Goal: Information Seeking & Learning: Learn about a topic

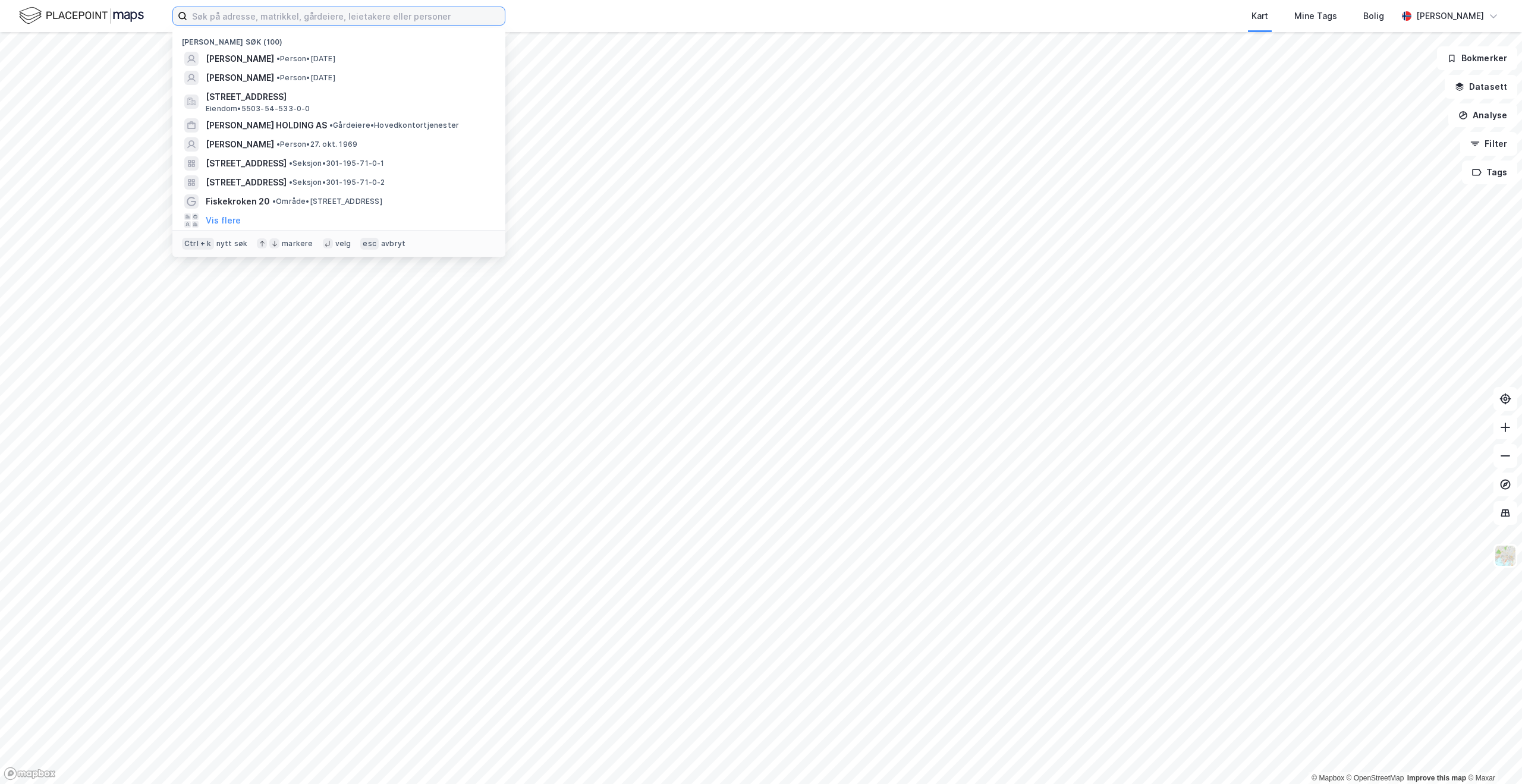
click at [287, 19] on input at bounding box center [345, 16] width 317 height 18
paste input "Arnstein [STREET_ADDRESS]"
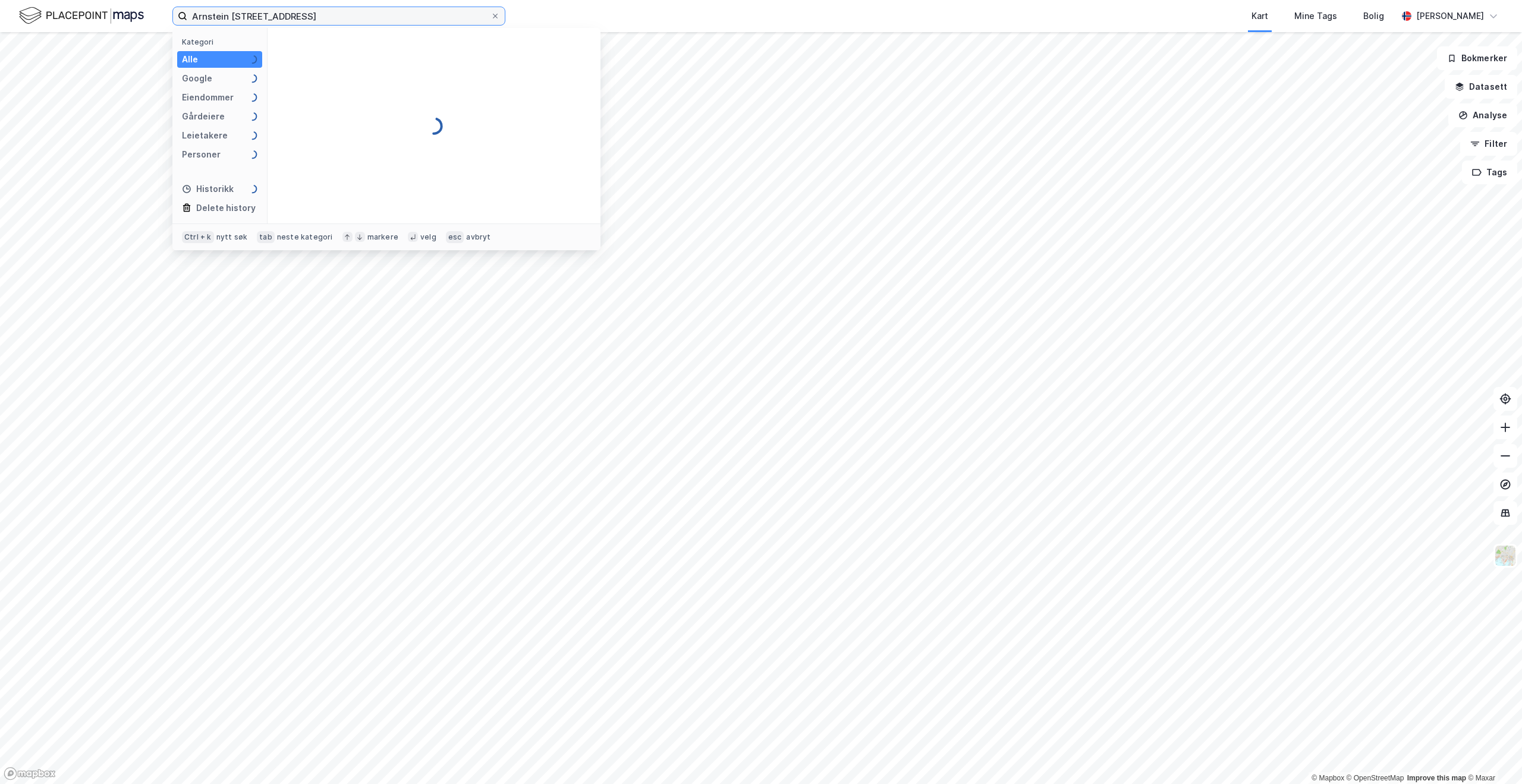
type input "Arnstein [STREET_ADDRESS]"
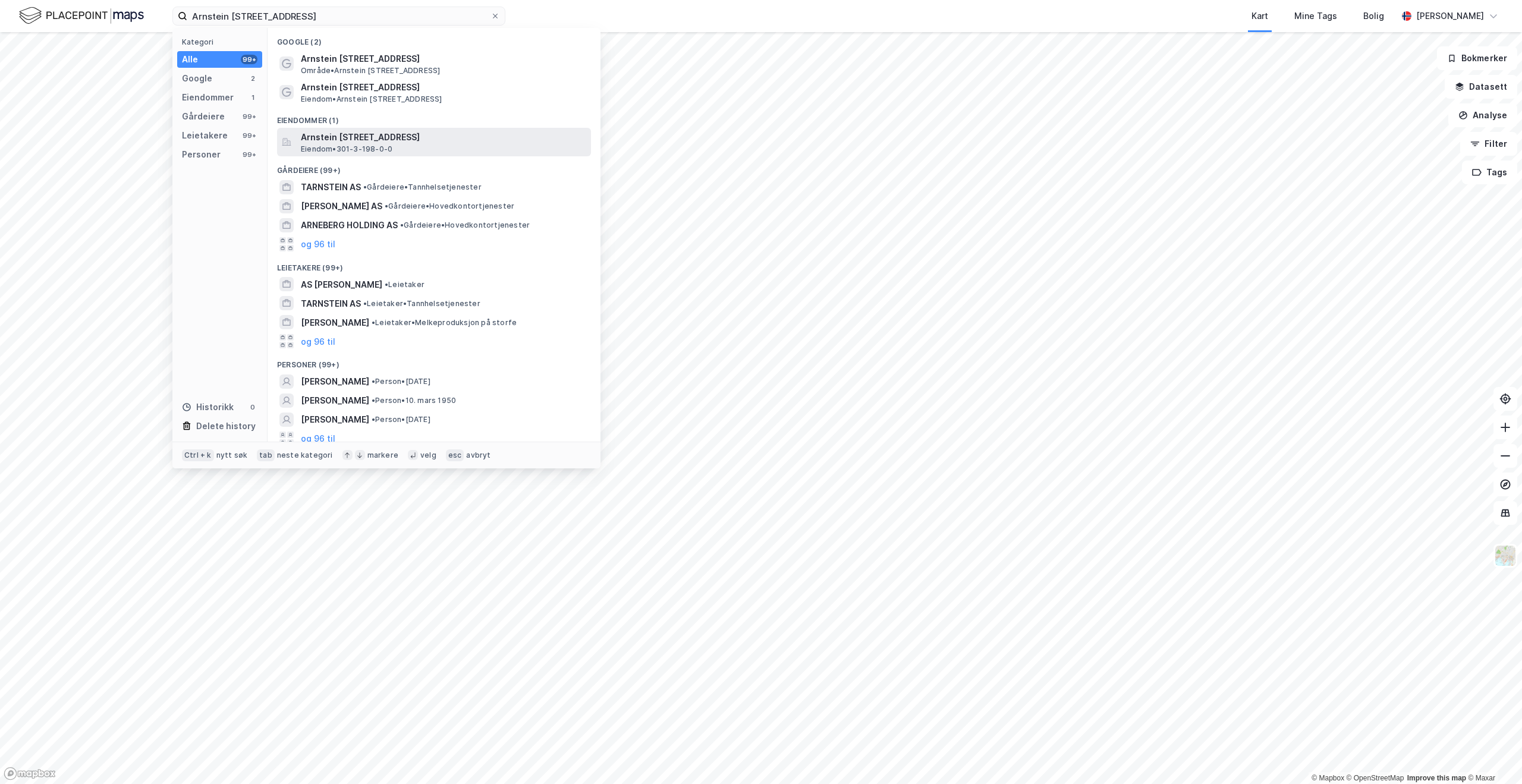
click at [345, 138] on span "Arnstein [STREET_ADDRESS]" at bounding box center [444, 137] width 286 height 14
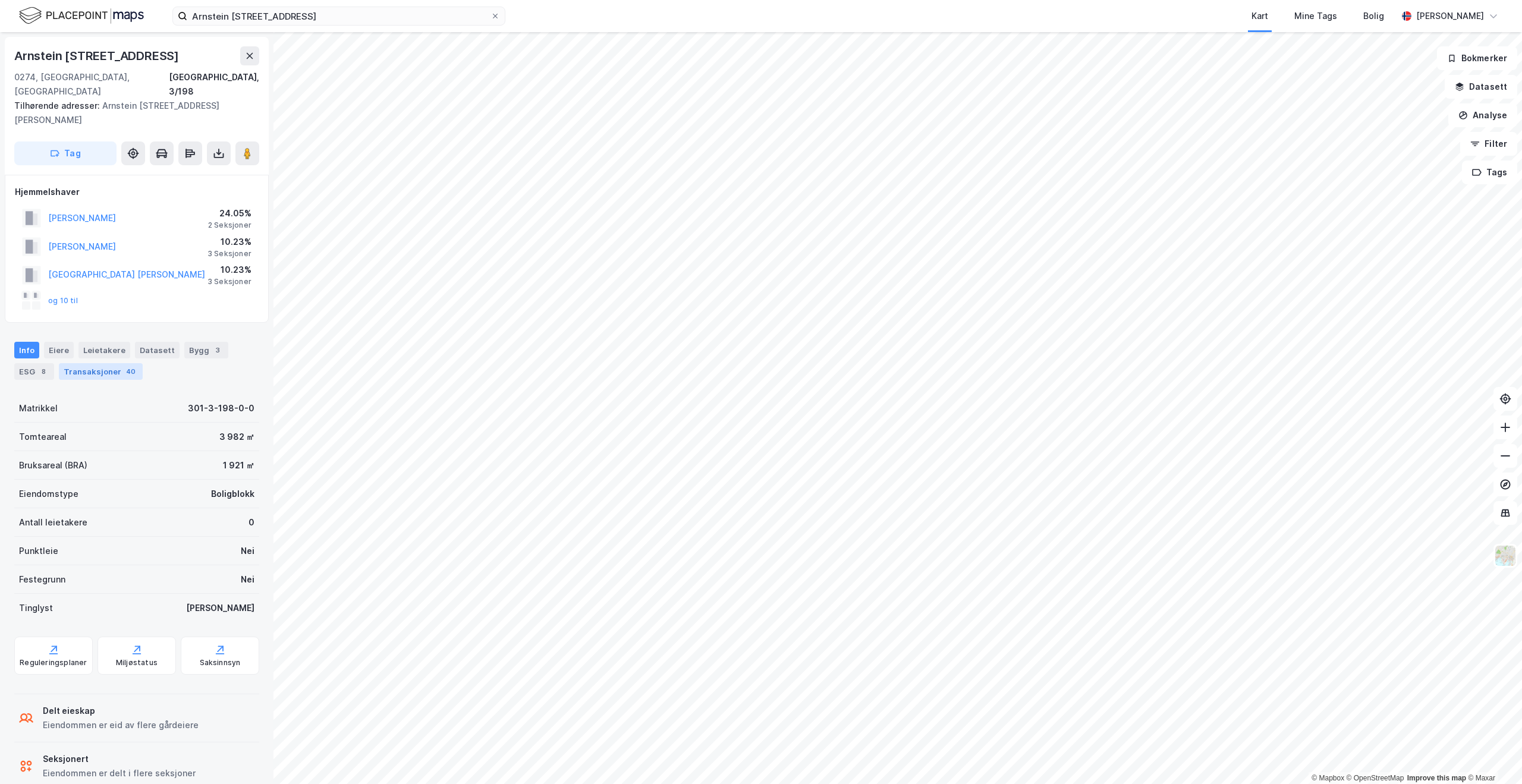
click at [95, 363] on div "Transaksjoner 40" at bounding box center [100, 371] width 84 height 17
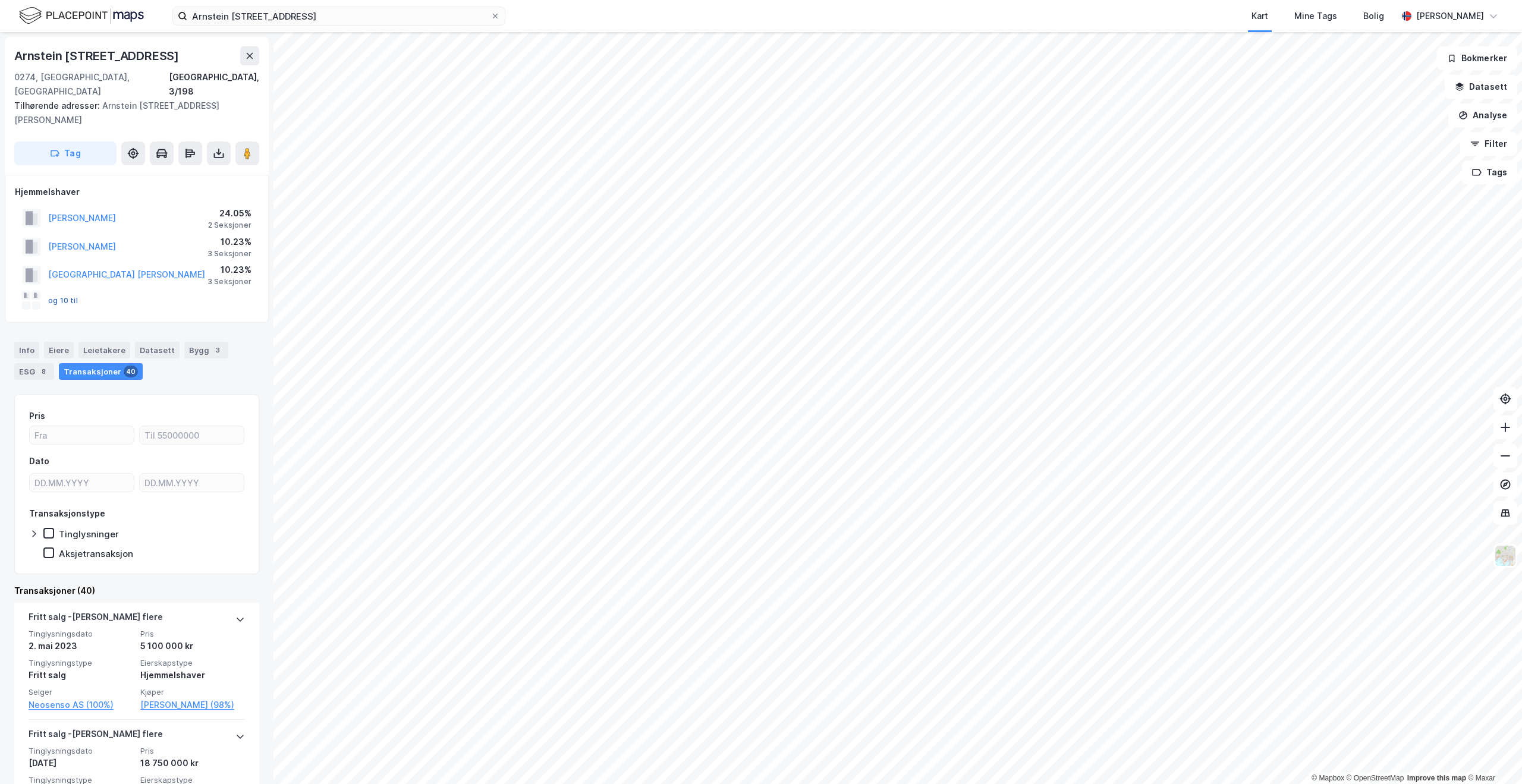
click at [0, 0] on button "og 10 til" at bounding box center [0, 0] width 0 height 0
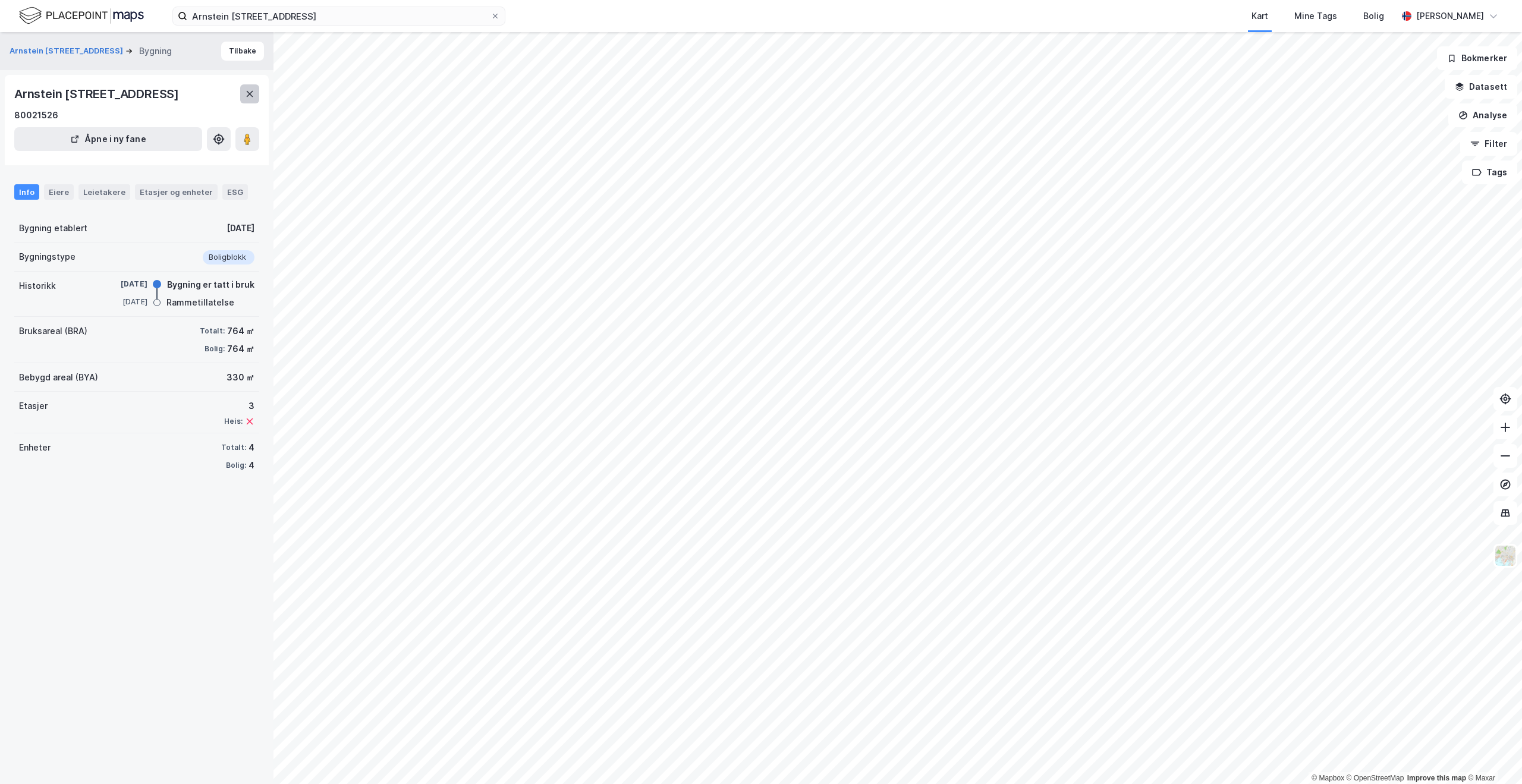
click at [254, 98] on icon at bounding box center [249, 93] width 9 height 9
